Goal: Find specific page/section: Find specific page/section

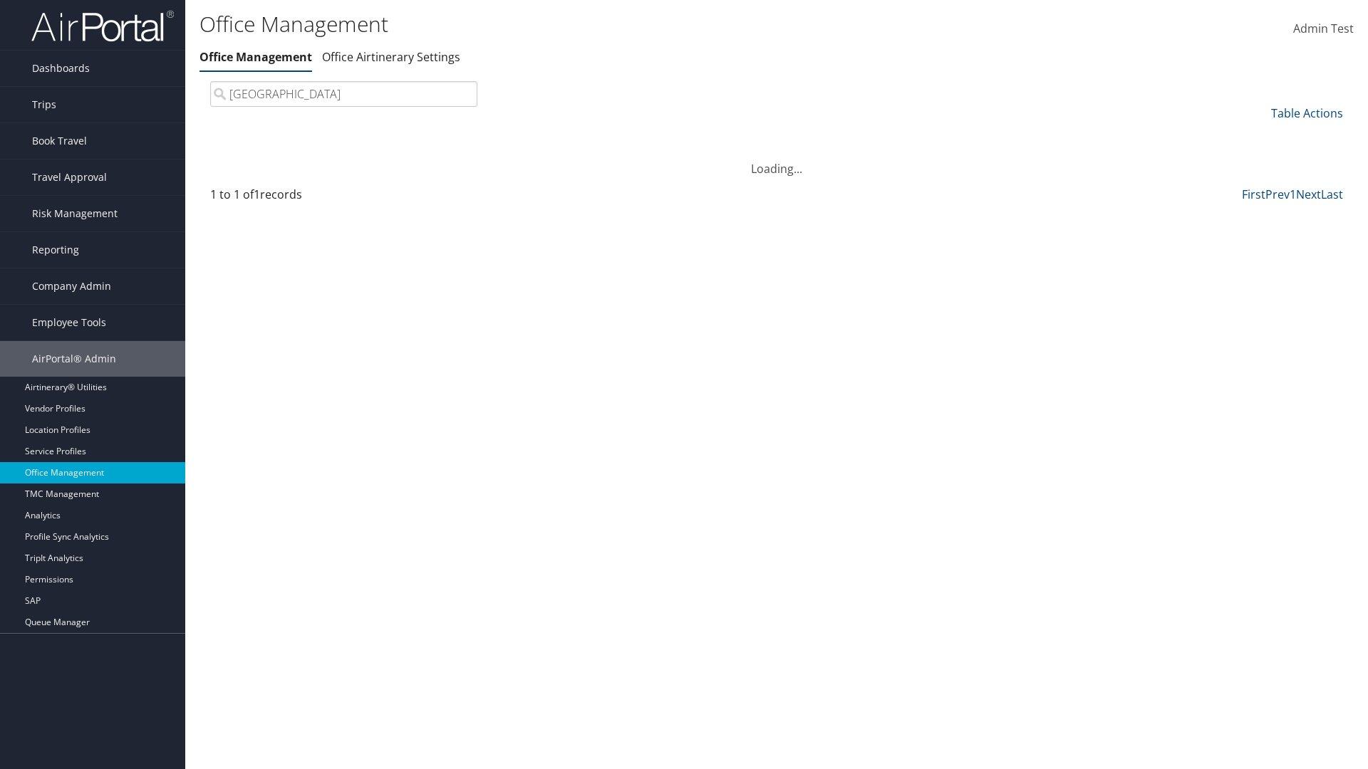
type input "[GEOGRAPHIC_DATA]"
type input "Non-existing Name"
type input "HM9"
type input "01522695"
